Goal: Task Accomplishment & Management: Manage account settings

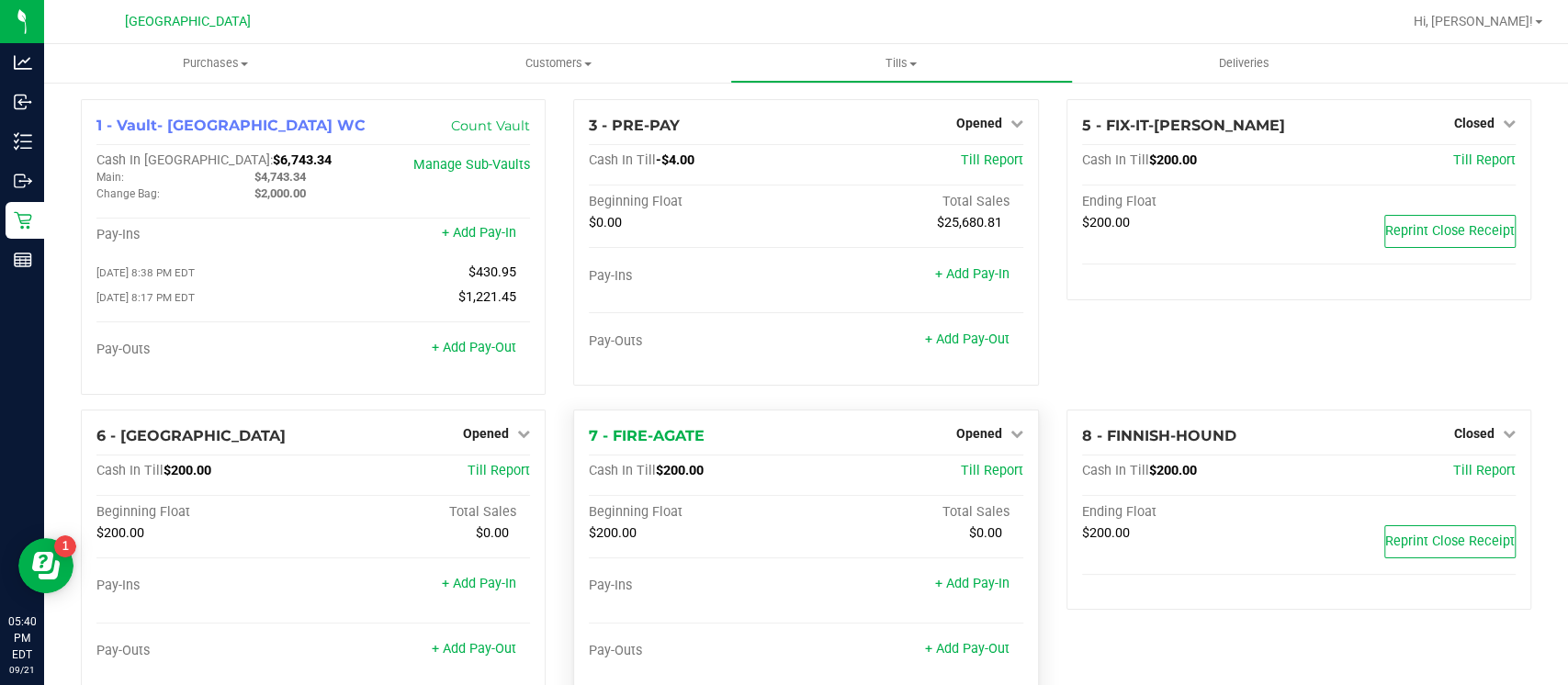
click at [636, 682] on div "7 - FIRE-AGATE Opened Close Till Cash In Till $200.00 Till Report Beginning Flo…" at bounding box center [805, 553] width 465 height 287
click at [506, 434] on link "Opened" at bounding box center [496, 433] width 67 height 15
click at [477, 471] on link "Close Till" at bounding box center [489, 471] width 49 height 15
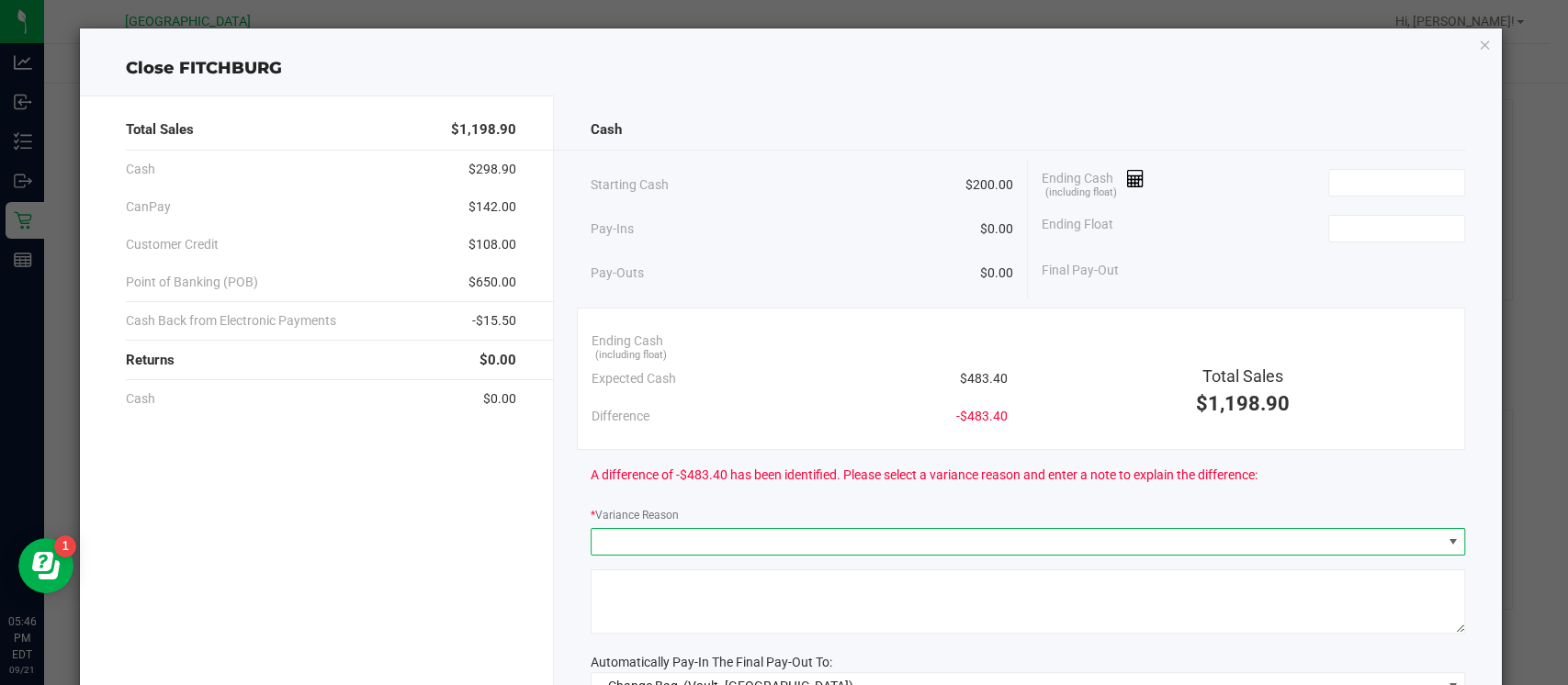
click at [1364, 547] on span at bounding box center [1016, 542] width 849 height 26
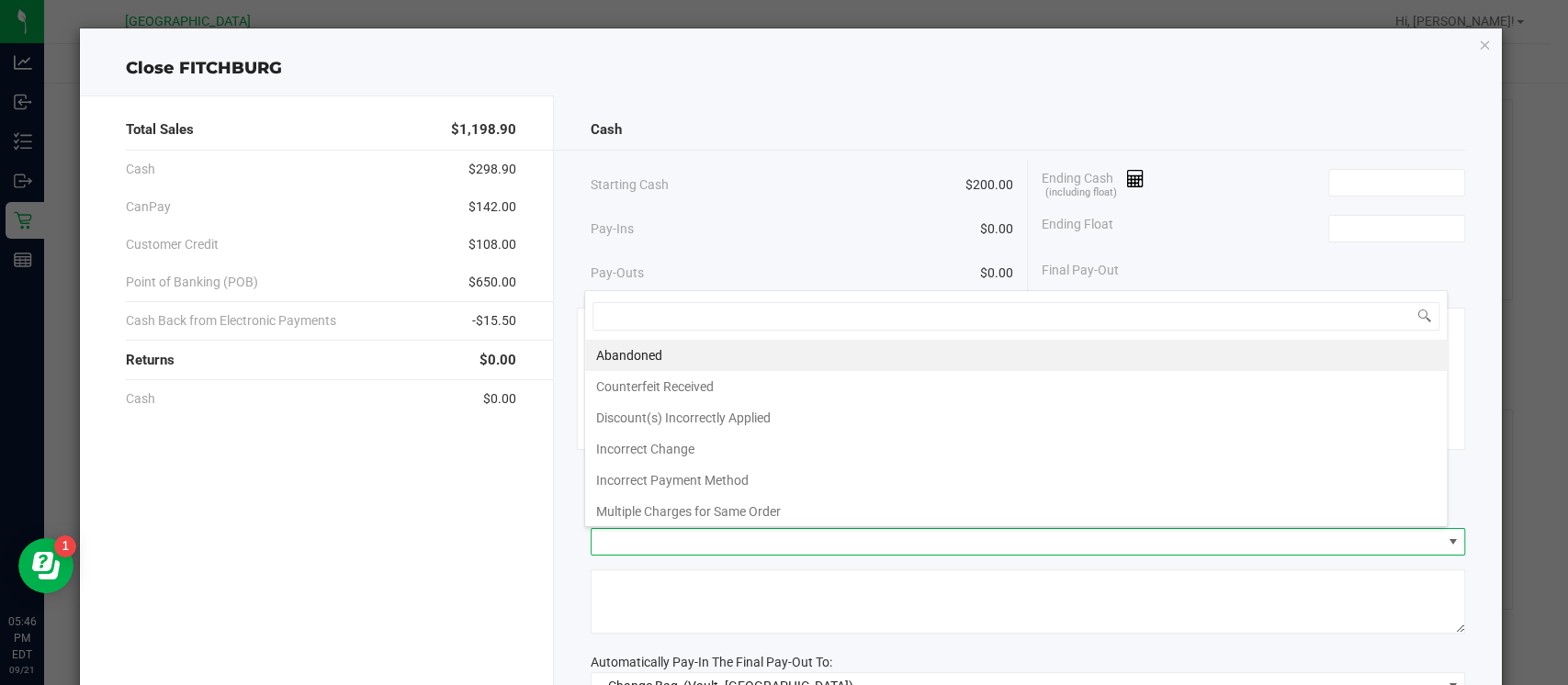
scroll to position [27, 863]
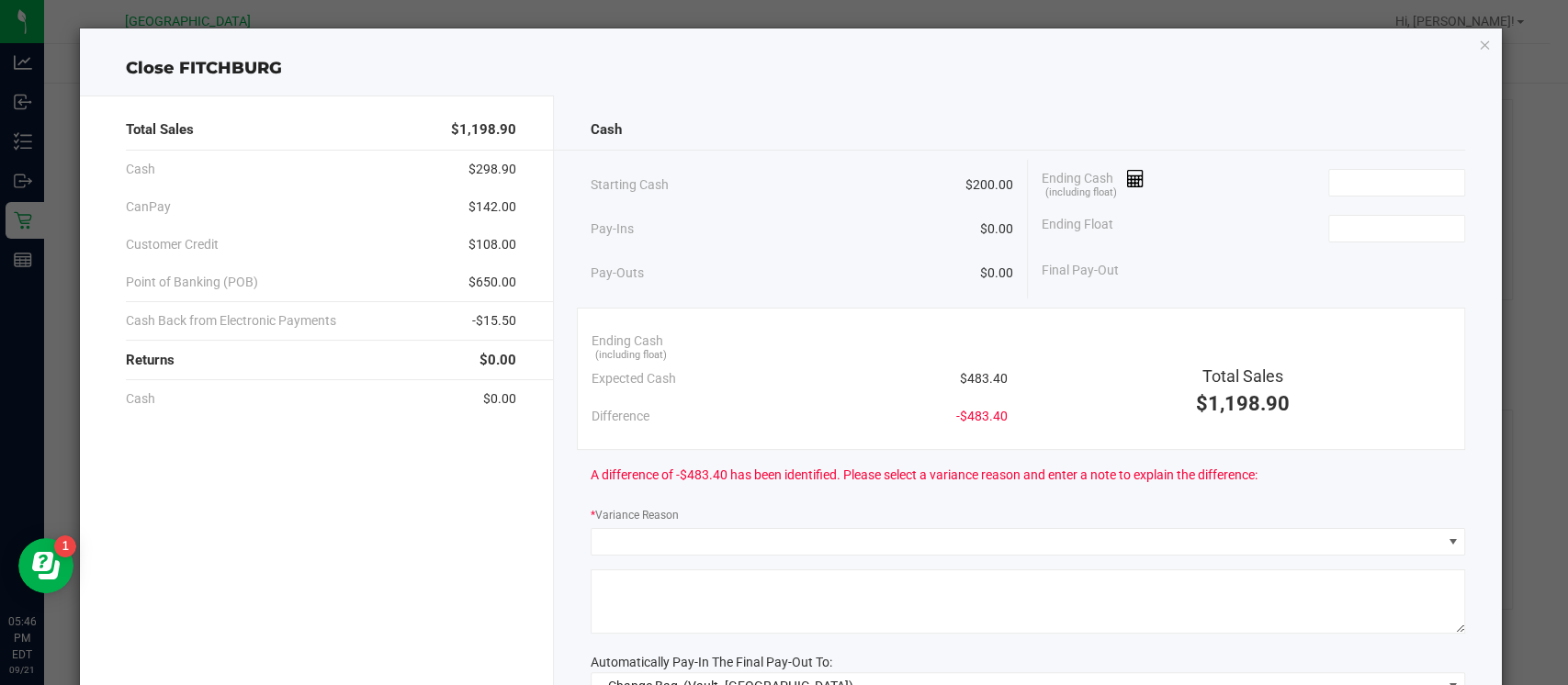
click at [1382, 119] on div "Cash" at bounding box center [1028, 130] width 875 height 39
click at [1479, 41] on icon "button" at bounding box center [1484, 44] width 13 height 22
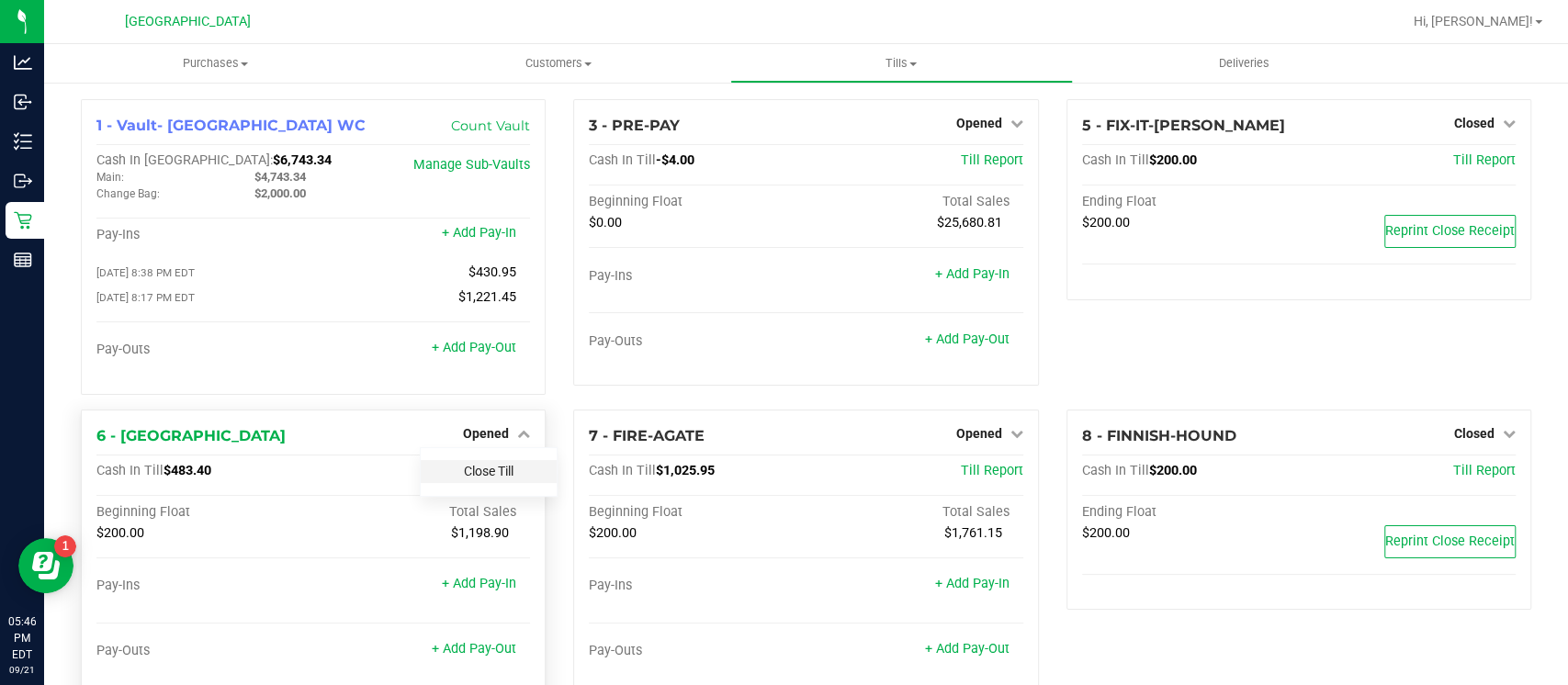
click at [472, 468] on link "Close Till" at bounding box center [489, 471] width 49 height 15
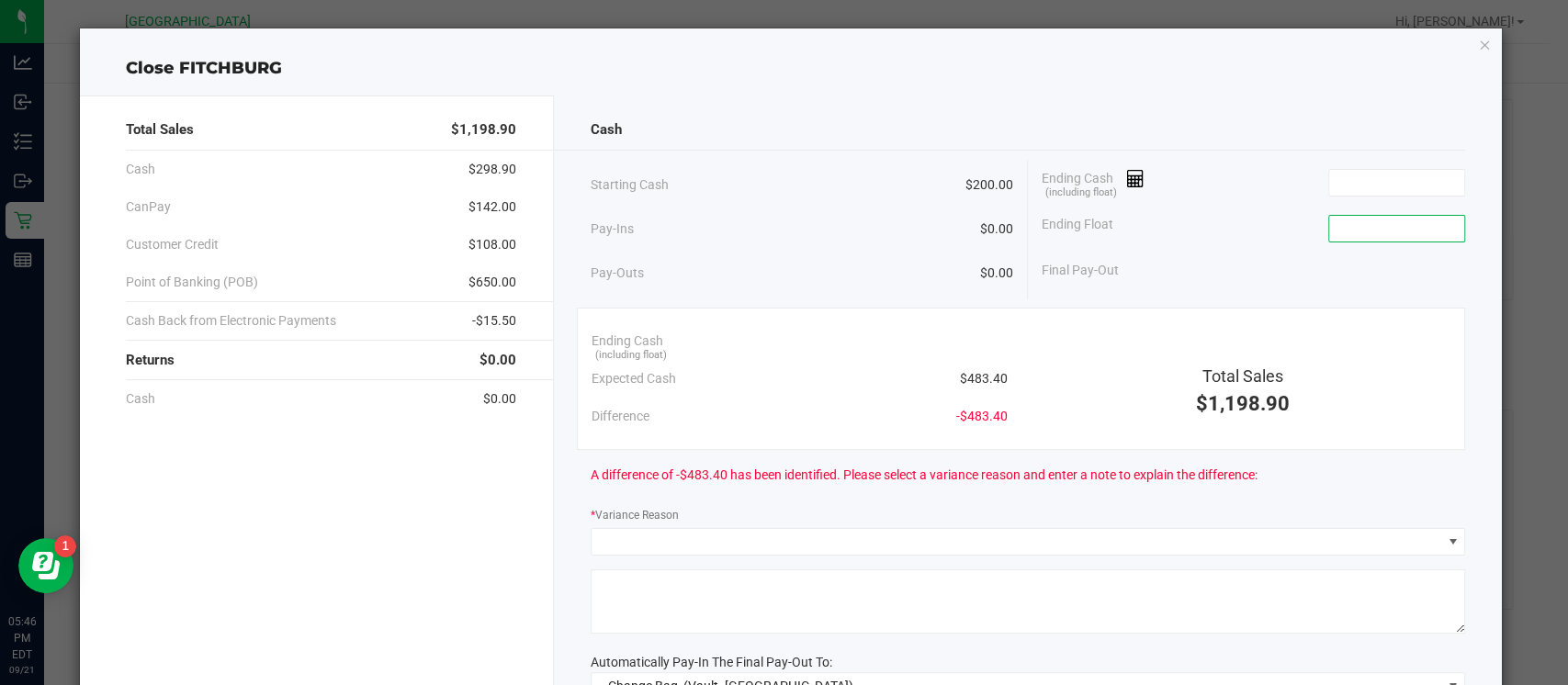
click at [1362, 232] on input at bounding box center [1396, 229] width 135 height 26
type input "$200.00"
click at [1329, 182] on input at bounding box center [1396, 183] width 135 height 26
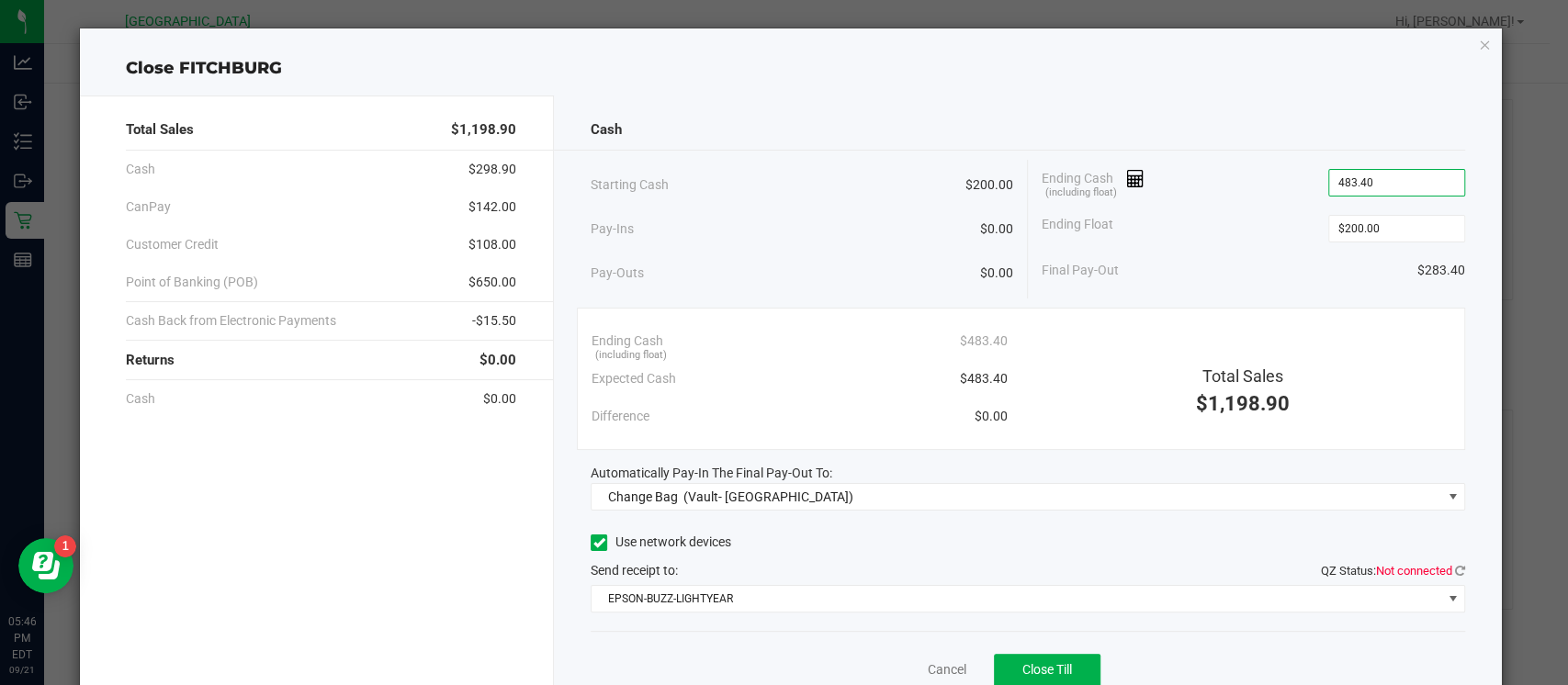
type input "$483.40"
click at [1431, 568] on span "Not connected" at bounding box center [1415, 571] width 77 height 14
click at [1455, 568] on icon at bounding box center [1460, 571] width 10 height 12
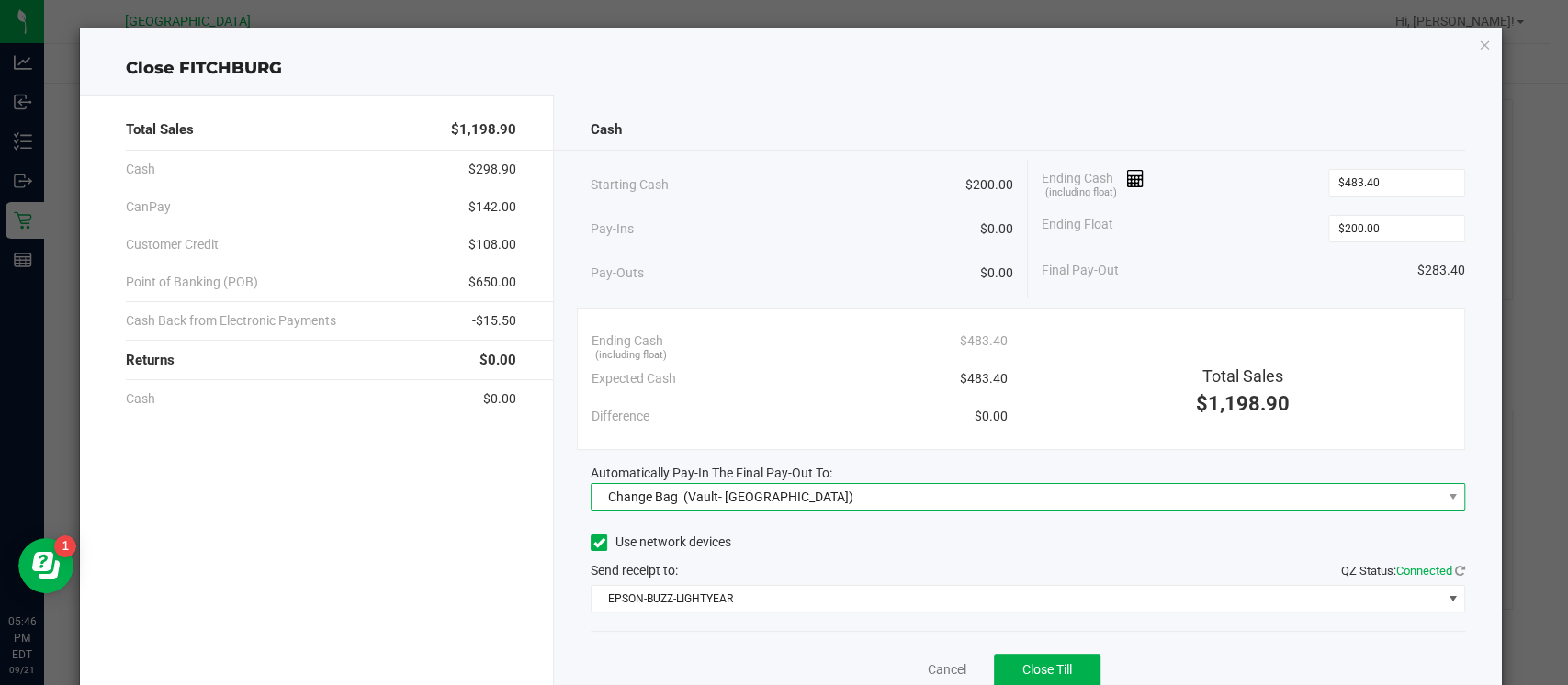
click at [1401, 491] on span "Change Bag (Vault- Miami Beach WC)" at bounding box center [1016, 497] width 849 height 26
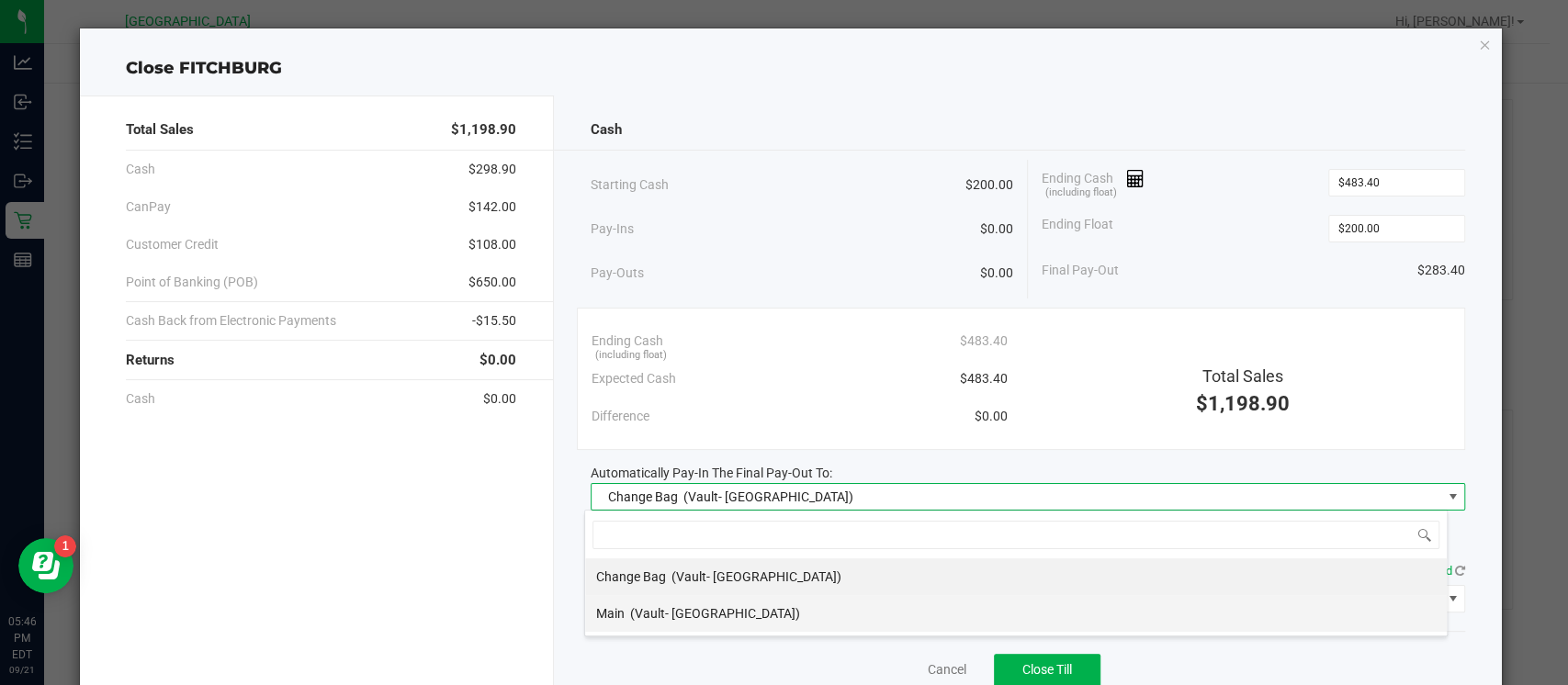
click at [1235, 617] on li "Main (Vault- Miami Beach WC)" at bounding box center [1016, 613] width 862 height 36
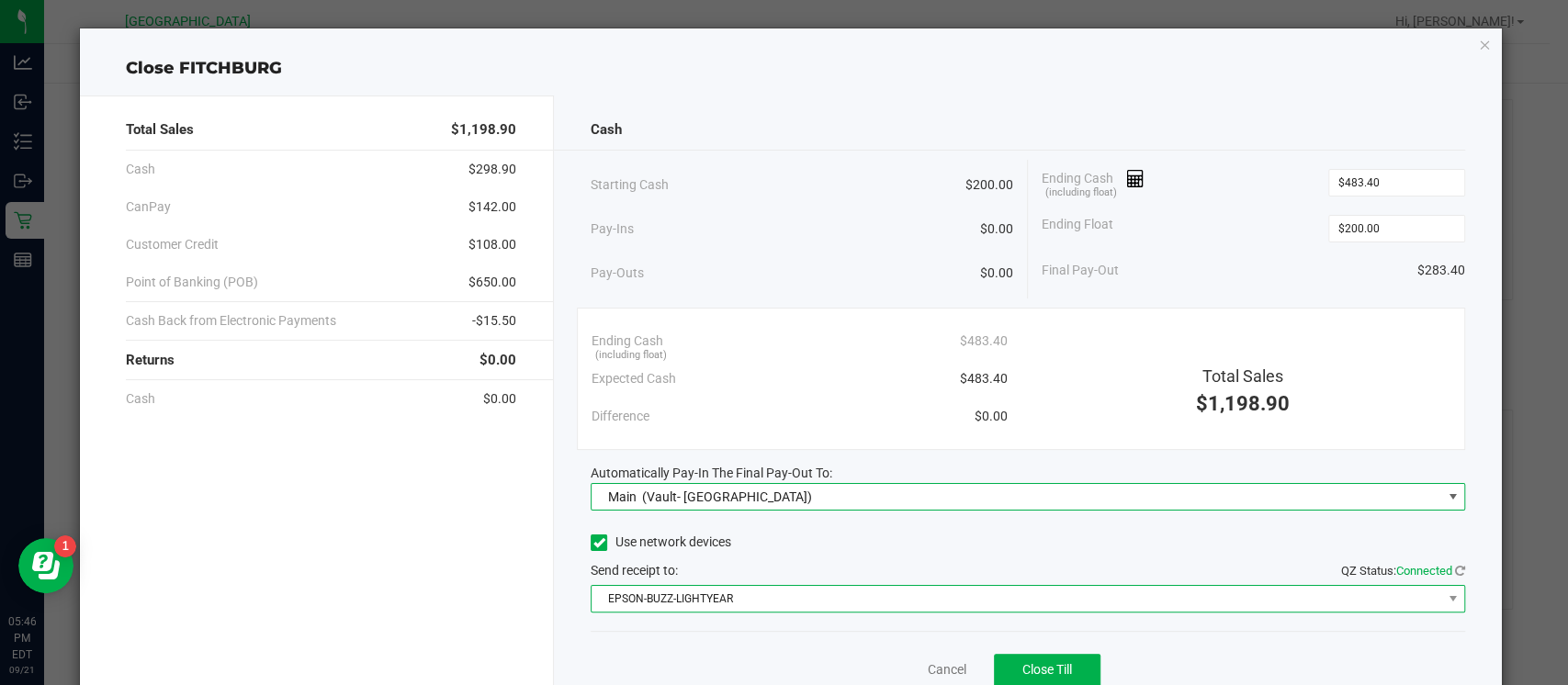
click at [1389, 598] on span "EPSON-BUZZ-LIGHTYEAR" at bounding box center [1016, 599] width 849 height 26
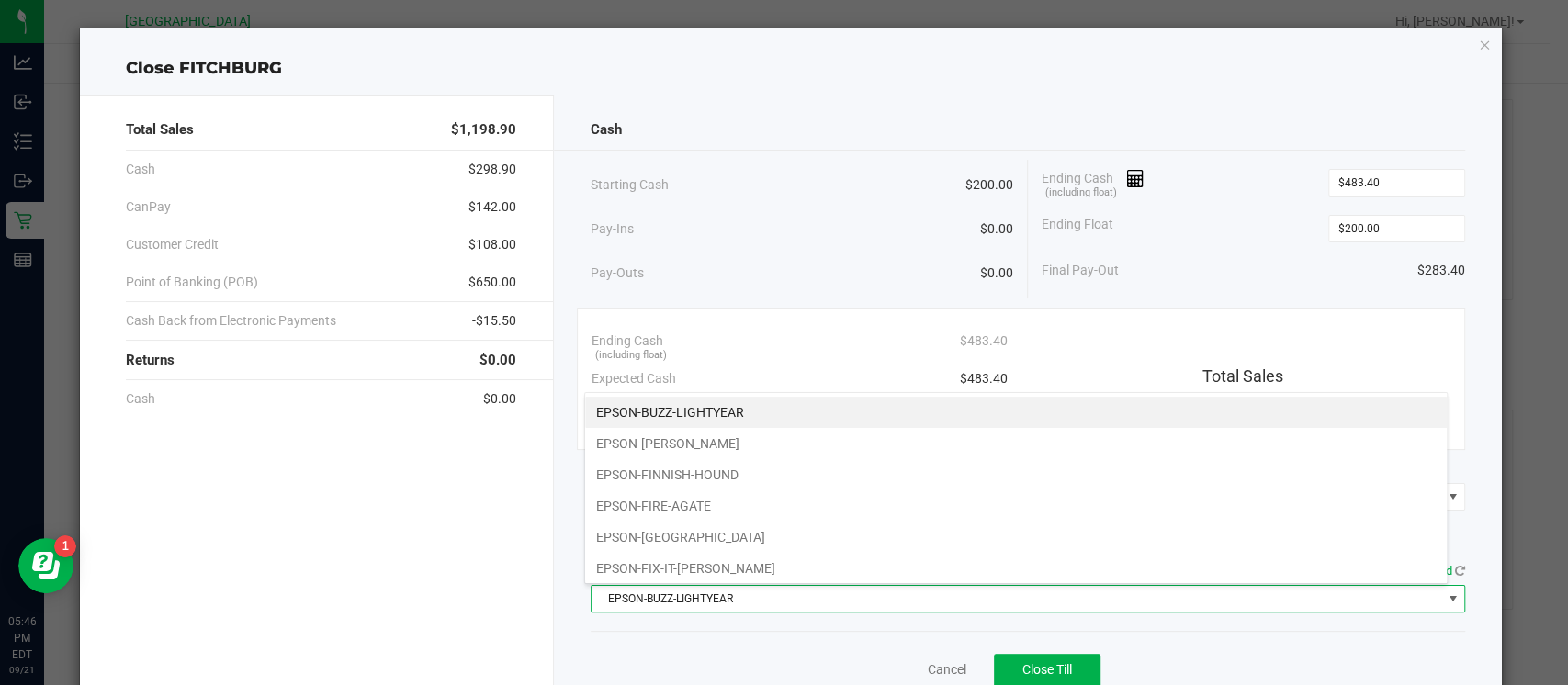
scroll to position [189, 0]
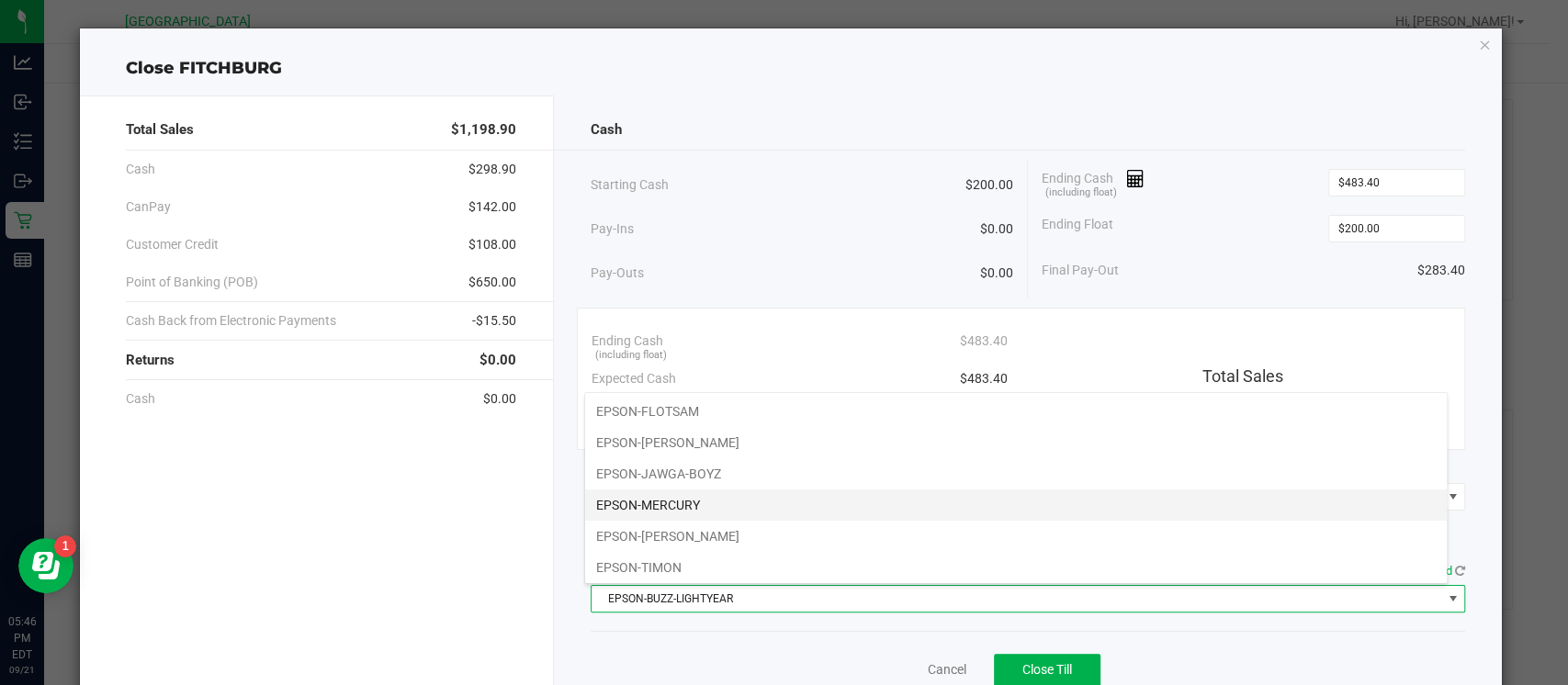
click at [1376, 504] on li "EPSON-MERCURY" at bounding box center [1016, 505] width 862 height 31
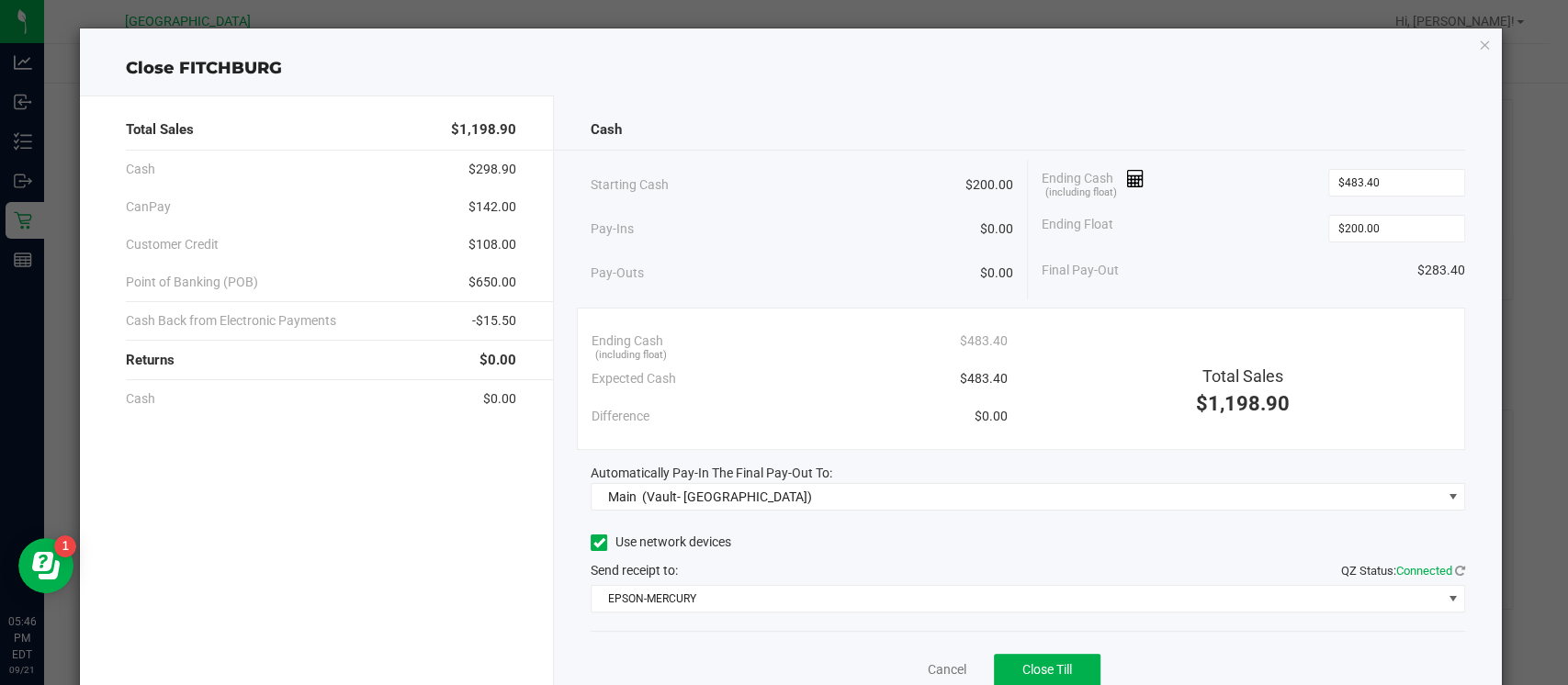
click at [1382, 88] on div "Total Sales $1,198.90 Cash $298.90 CanPay $142.00 Customer Credit $108.00 Point…" at bounding box center [790, 407] width 1423 height 653
click at [1058, 665] on span "Close Till" at bounding box center [1047, 669] width 49 height 15
click at [1479, 35] on icon "button" at bounding box center [1484, 44] width 13 height 22
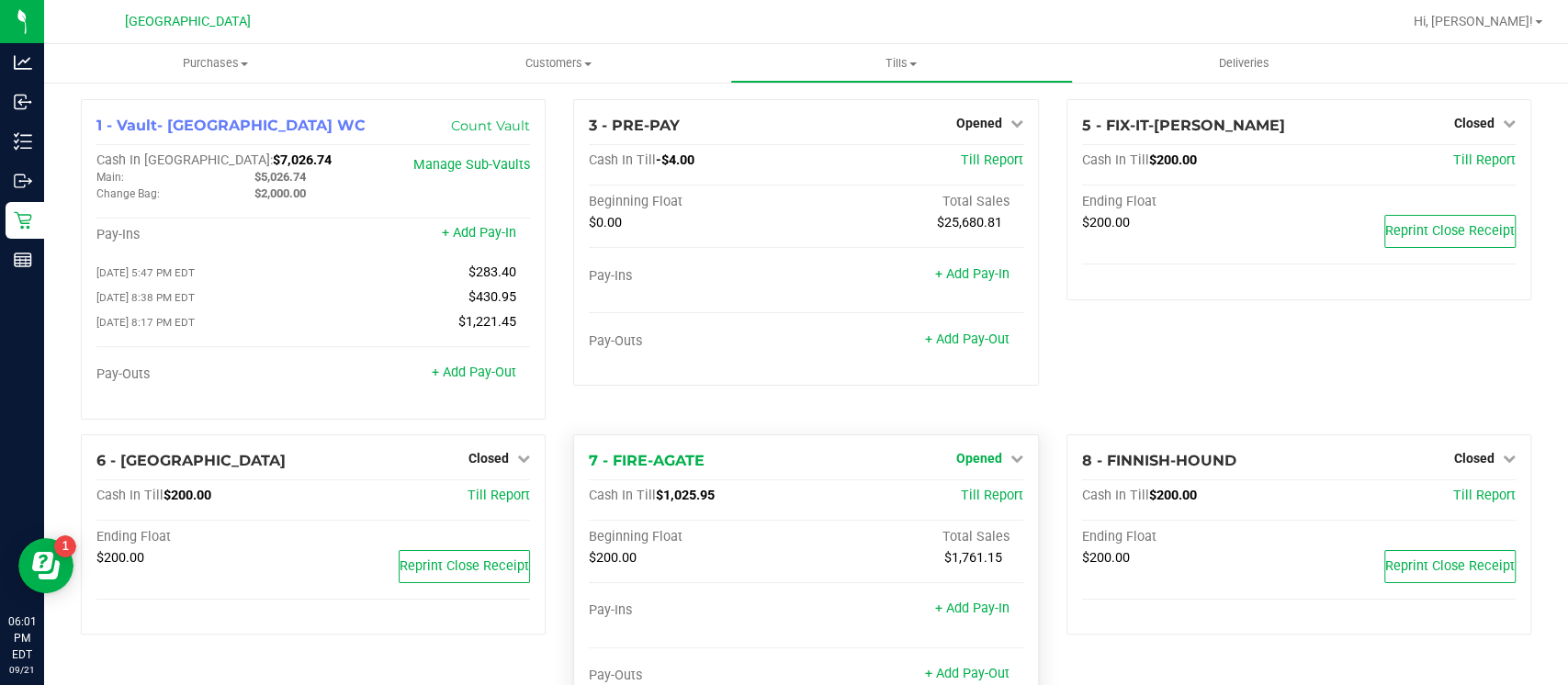
click at [993, 461] on link "Opened" at bounding box center [990, 458] width 67 height 15
click at [967, 495] on link "Close Till" at bounding box center [981, 495] width 49 height 15
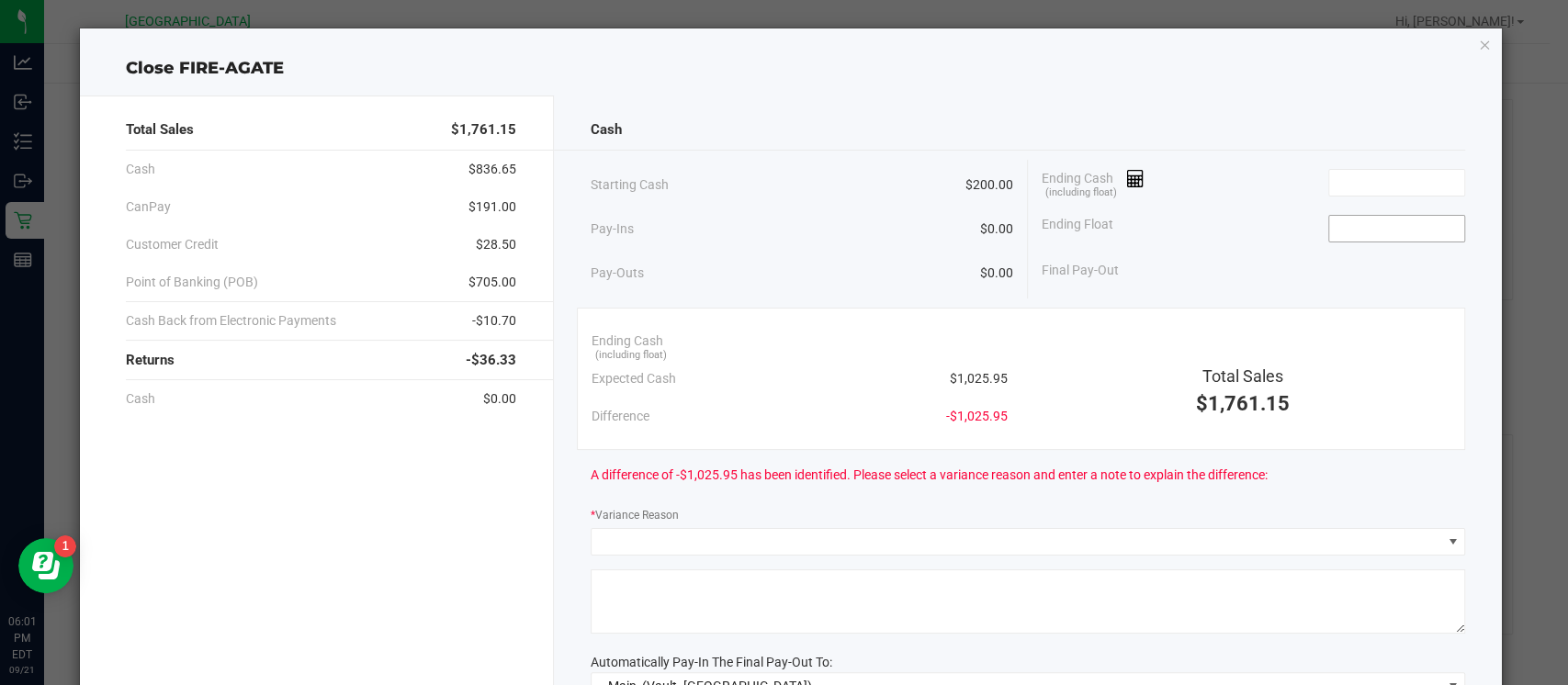
click at [1338, 227] on input at bounding box center [1396, 229] width 135 height 26
type input "$200.00"
click at [1350, 177] on input at bounding box center [1396, 183] width 135 height 26
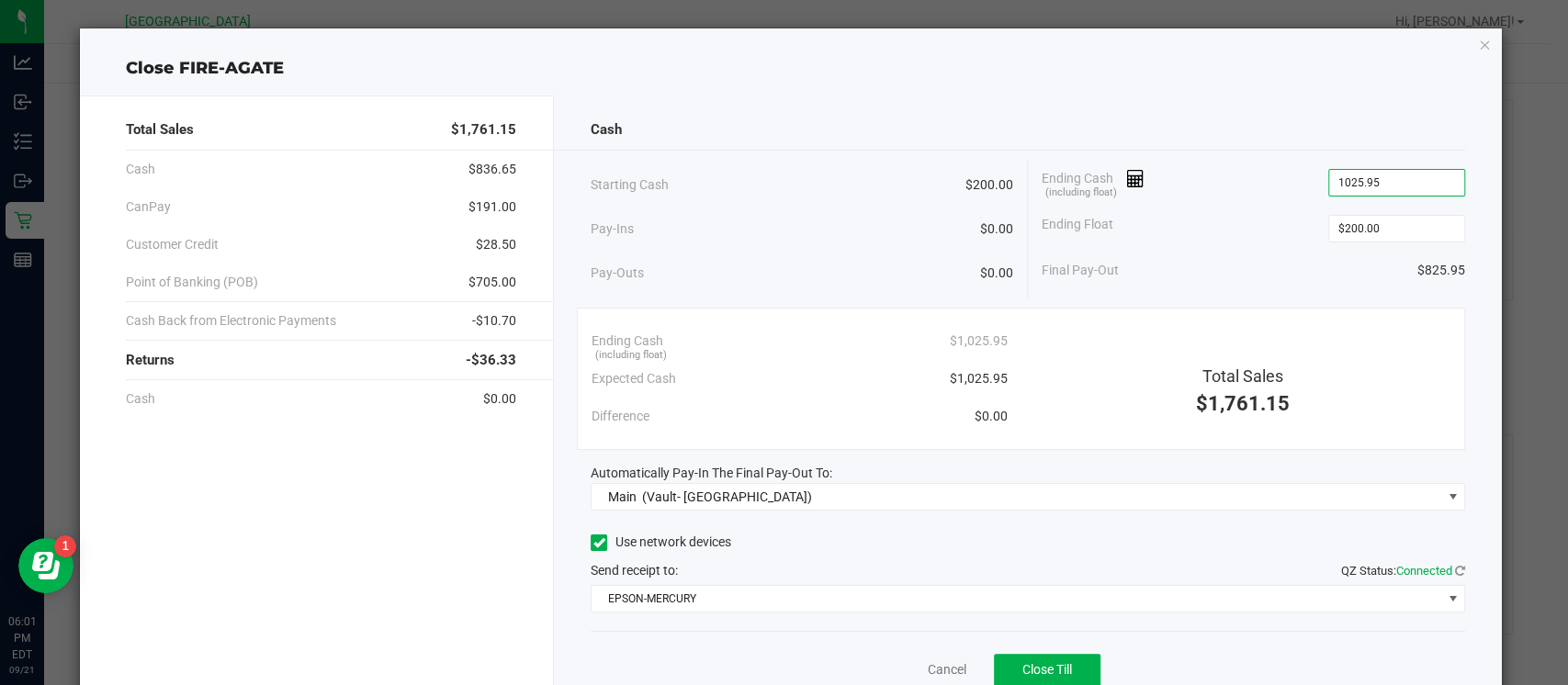
type input "$1,025.95"
click at [1359, 99] on div "Cash Starting Cash $200.00 Pay-Ins $0.00 Pay-Outs $0.00 Ending Cash (including …" at bounding box center [1028, 415] width 948 height 639
click at [1059, 667] on span "Close Till" at bounding box center [1047, 669] width 49 height 15
click at [1479, 48] on icon "button" at bounding box center [1484, 44] width 13 height 22
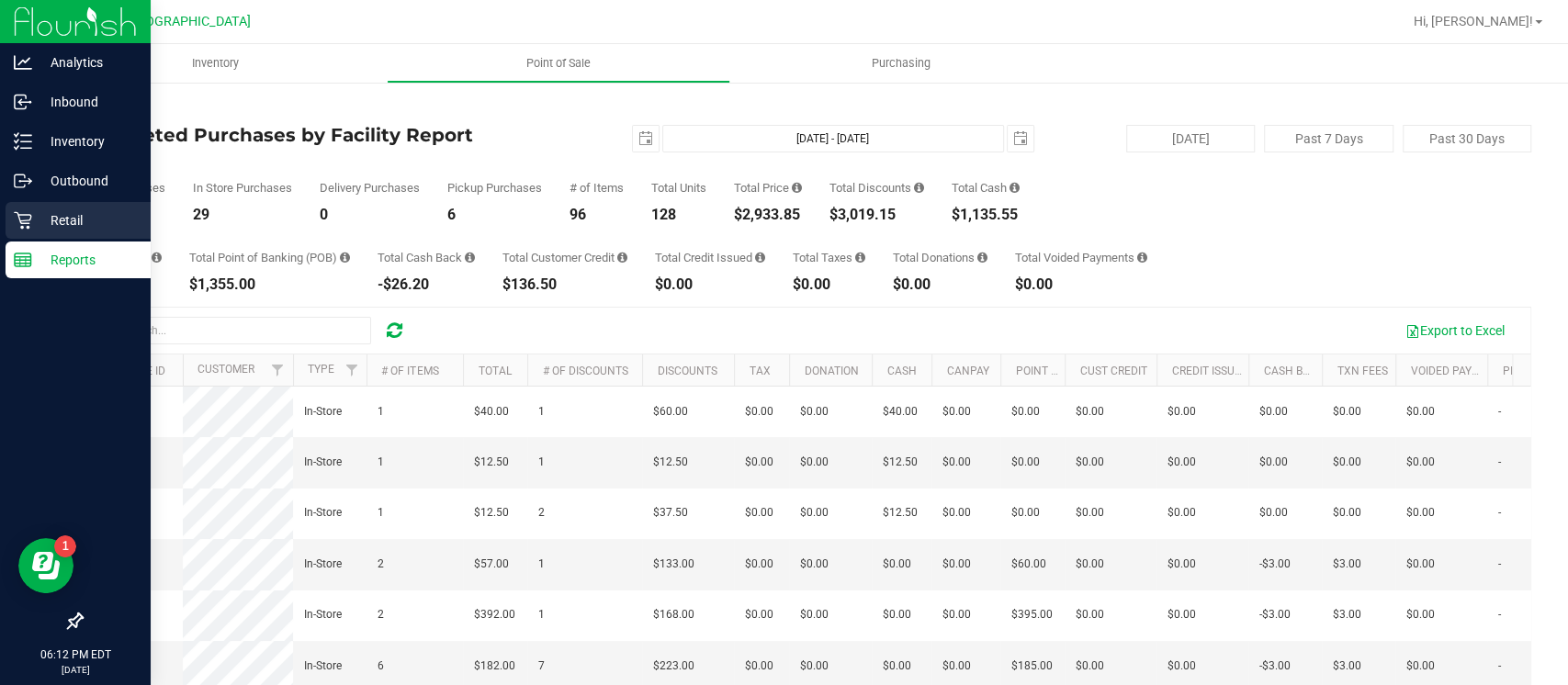
click at [82, 217] on p "Retail" at bounding box center [87, 220] width 110 height 22
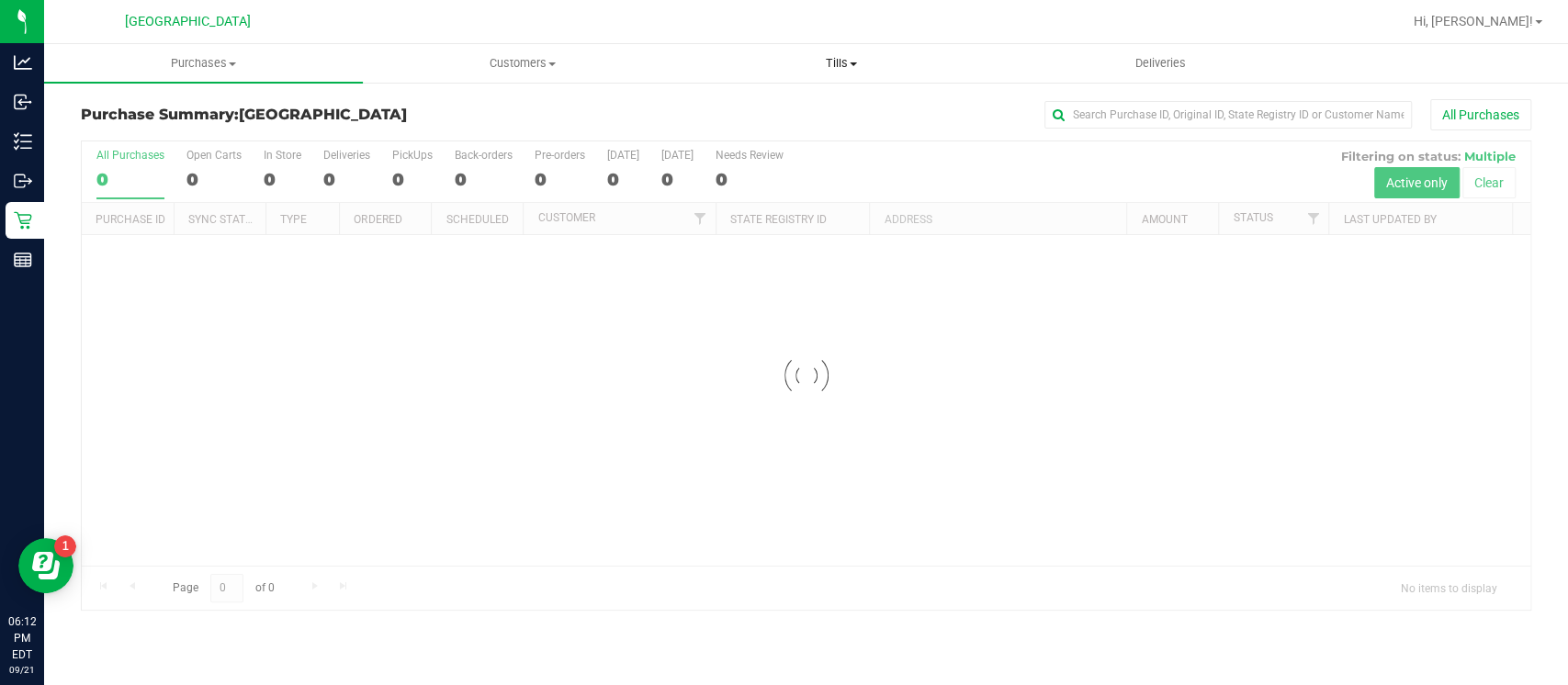
click at [835, 76] on uib-tab-heading "Tills Manage tills Reconcile e-payments" at bounding box center [841, 63] width 317 height 36
click at [798, 133] on span "Reconcile e-payments" at bounding box center [773, 133] width 183 height 16
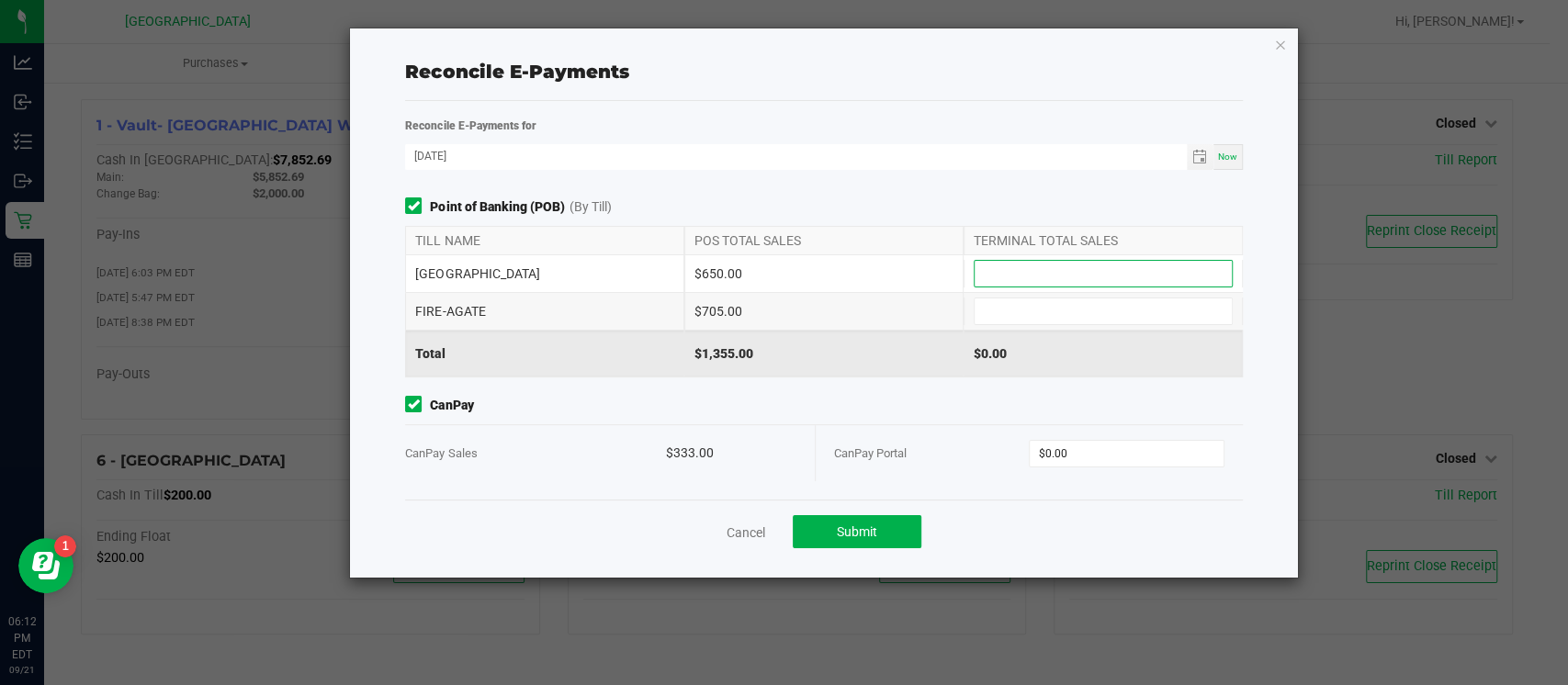
click at [990, 275] on input at bounding box center [1104, 273] width 258 height 26
type input "$650.00"
click at [1008, 313] on input at bounding box center [1104, 312] width 258 height 26
type input "$705.00"
type input "0"
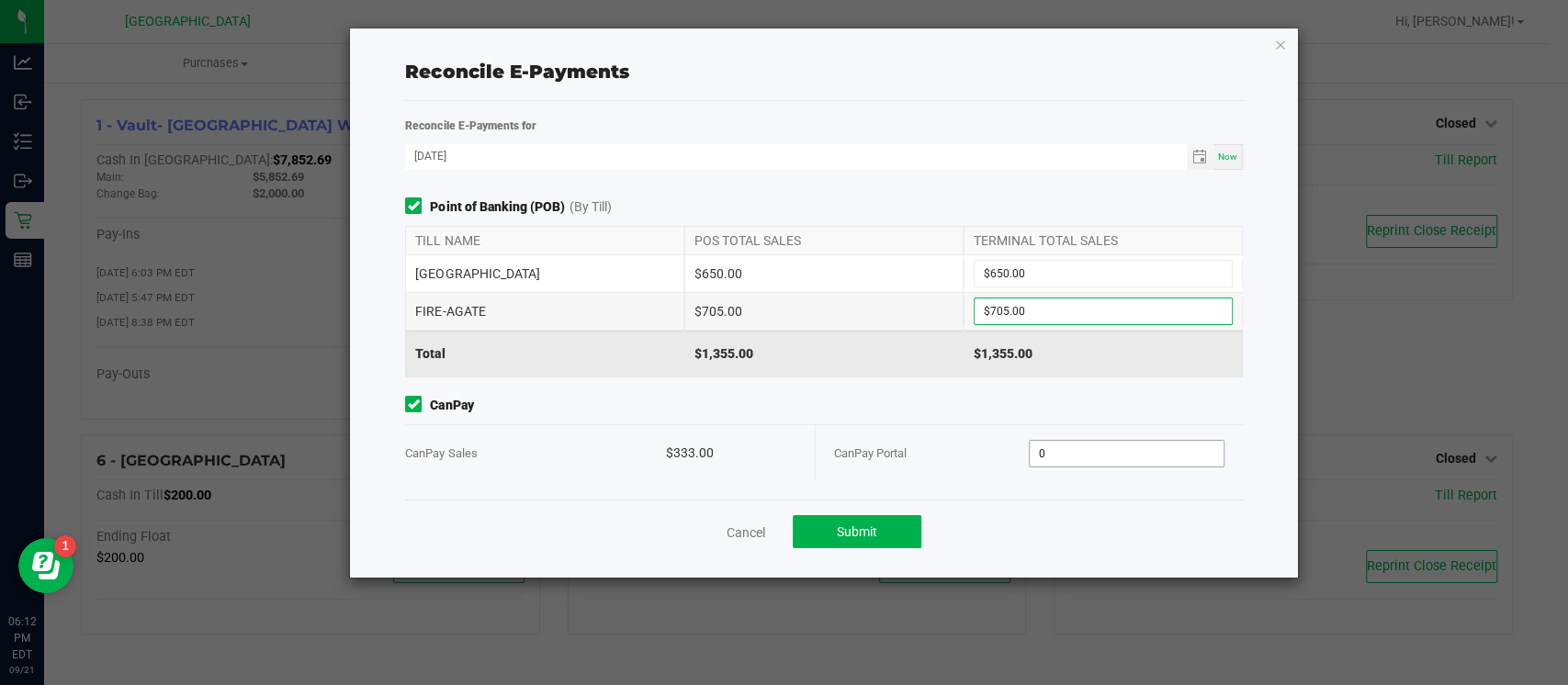
click at [1157, 448] on input "0" at bounding box center [1127, 454] width 194 height 26
type input "$333.00"
click at [878, 536] on button "Submit" at bounding box center [857, 532] width 129 height 33
